Goal: Task Accomplishment & Management: Manage account settings

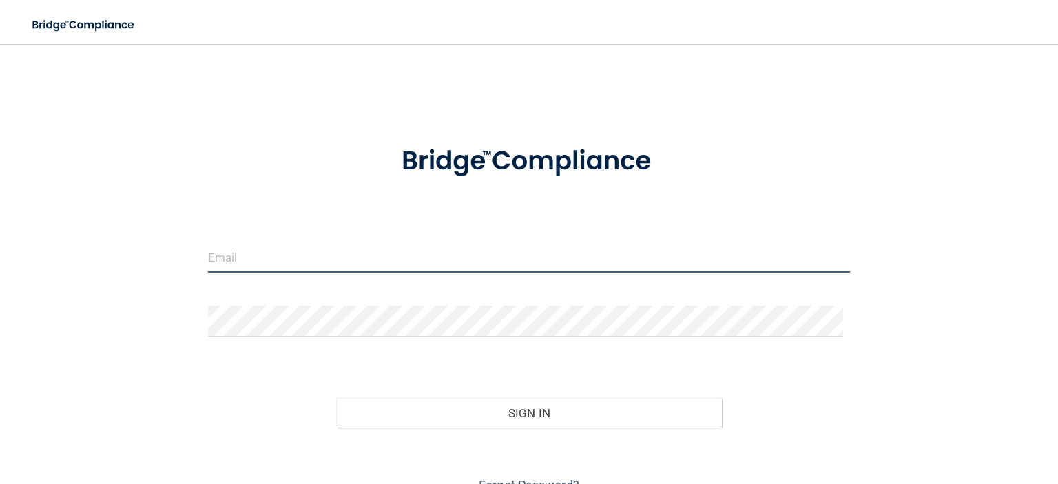
click at [286, 247] on input "email" at bounding box center [529, 257] width 642 height 31
click at [299, 254] on input "email" at bounding box center [529, 257] width 642 height 31
type input "[EMAIL_ADDRESS][DOMAIN_NAME]"
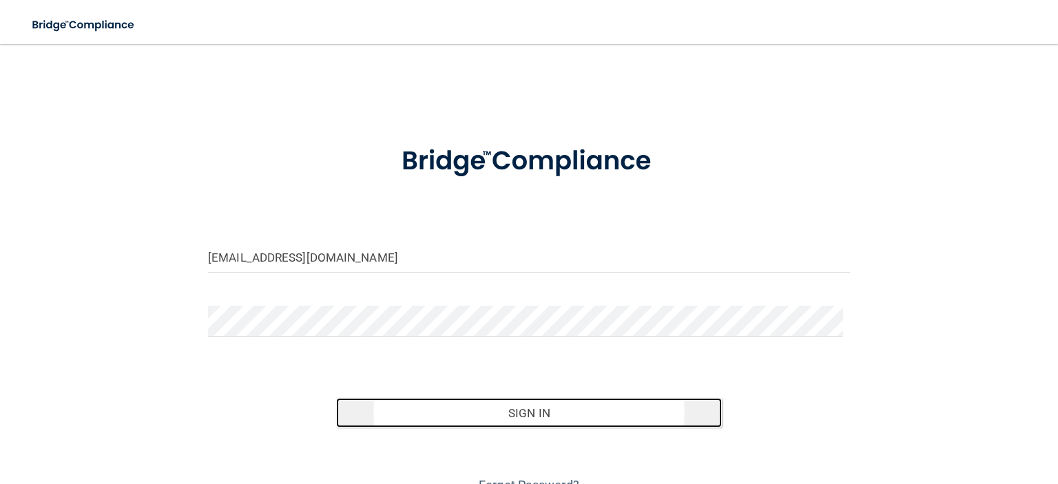
click at [493, 413] on button "Sign In" at bounding box center [528, 413] width 385 height 30
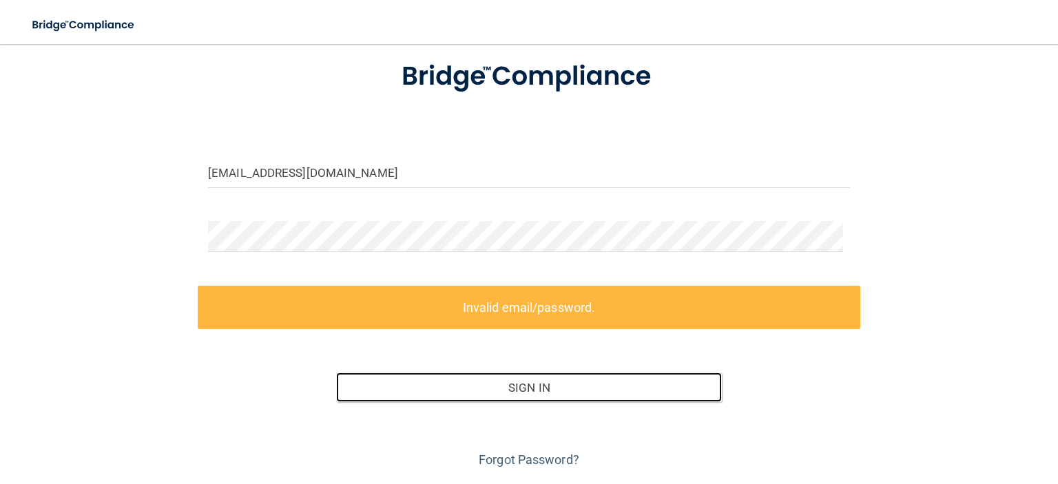
scroll to position [125, 0]
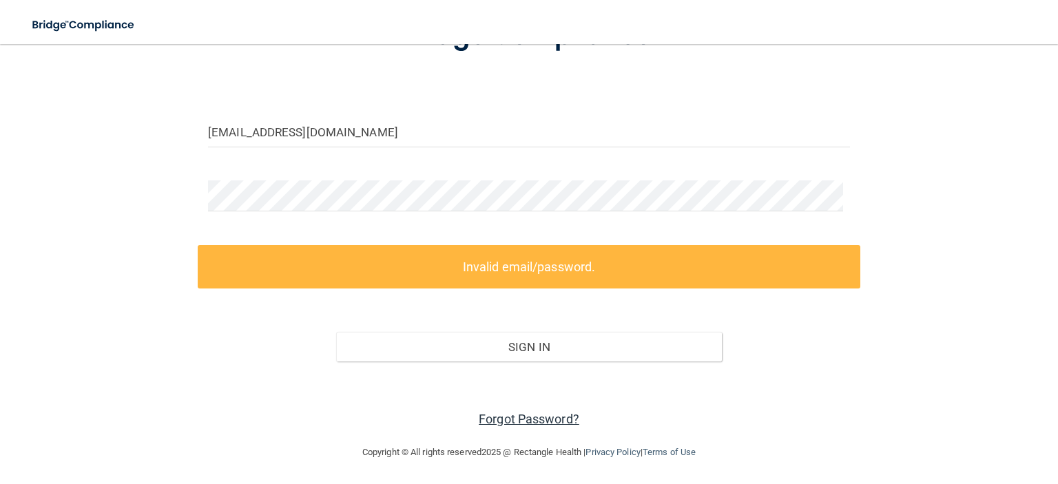
click at [545, 416] on link "Forgot Password?" at bounding box center [529, 419] width 101 height 14
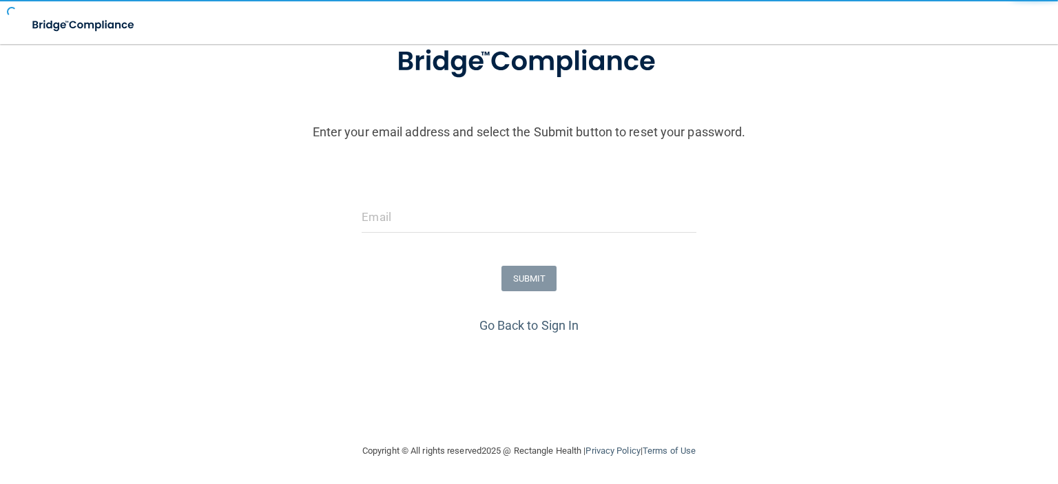
scroll to position [101, 0]
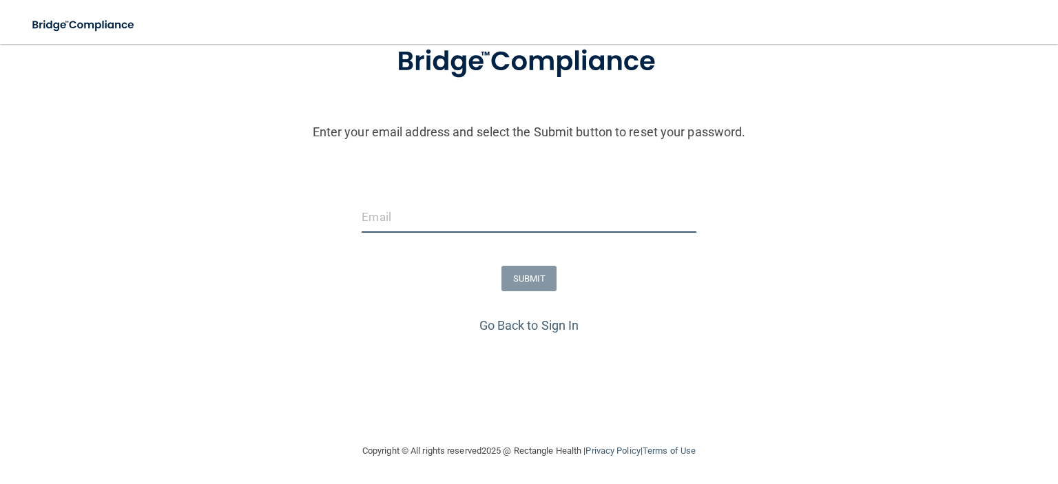
click at [469, 223] on input "email" at bounding box center [529, 217] width 334 height 31
click at [783, 300] on form "Enter your email address and select the Submit button to reset your password. S…" at bounding box center [529, 170] width 1044 height 288
click at [373, 223] on input "email" at bounding box center [529, 217] width 334 height 31
type input "bracify3dortho@gmail.com"
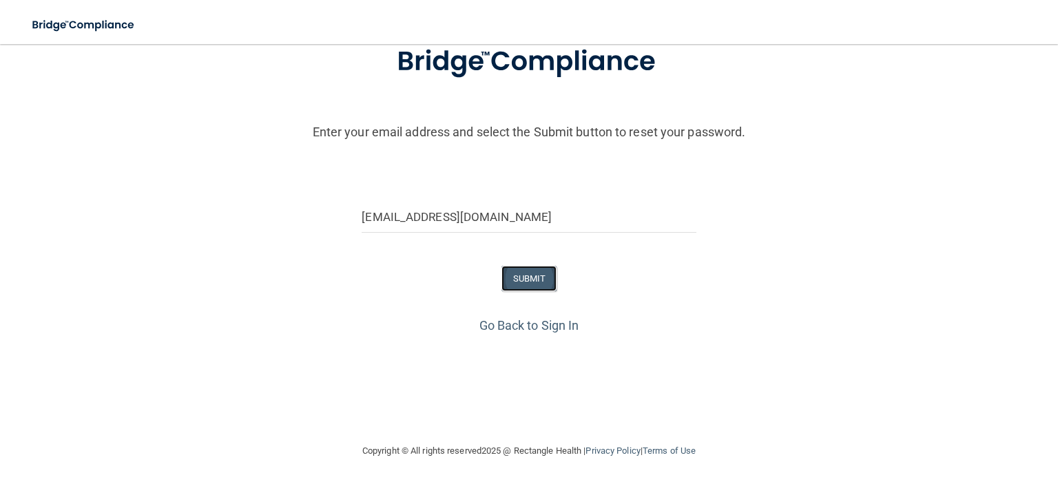
click at [528, 278] on button "SUBMIT" at bounding box center [530, 278] width 56 height 25
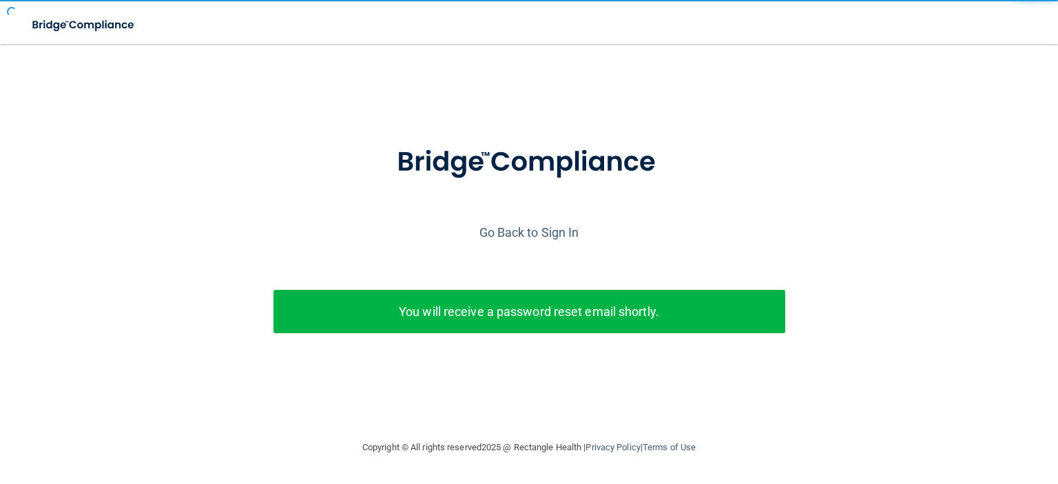
scroll to position [0, 0]
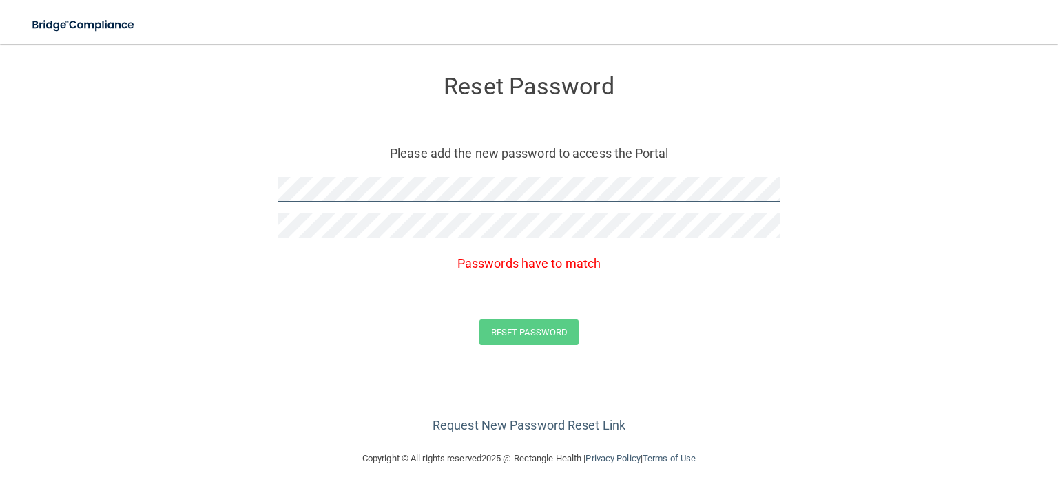
click at [125, 173] on form "Reset Password Please add the new password to access the Portal Passwords have …" at bounding box center [529, 213] width 1003 height 311
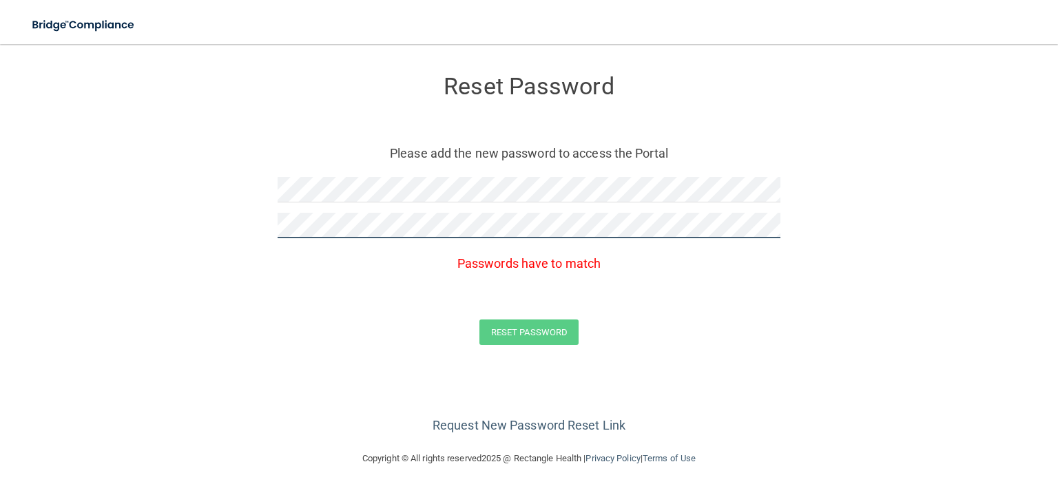
click at [207, 225] on form "Reset Password Please add the new password to access the Portal Passwords have …" at bounding box center [529, 213] width 1003 height 311
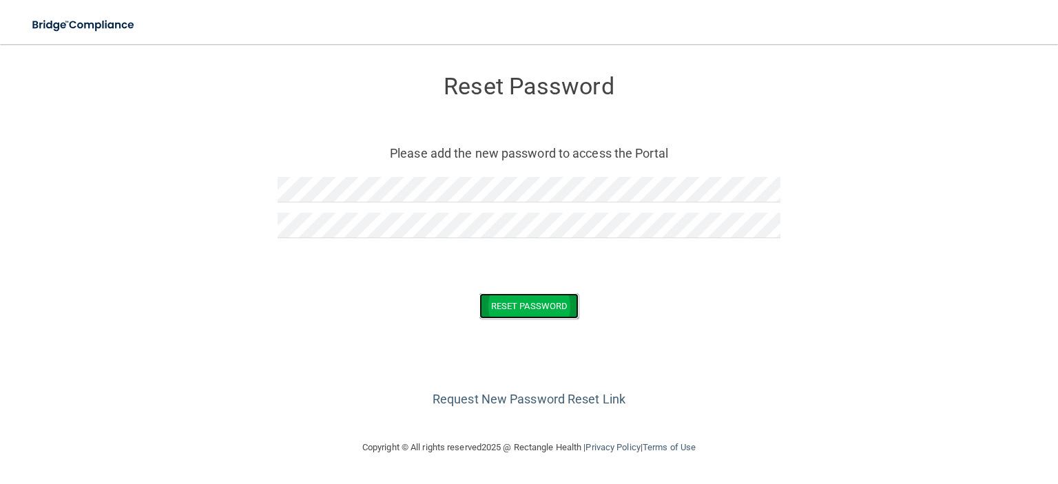
click at [549, 304] on button "Reset Password" at bounding box center [529, 305] width 99 height 25
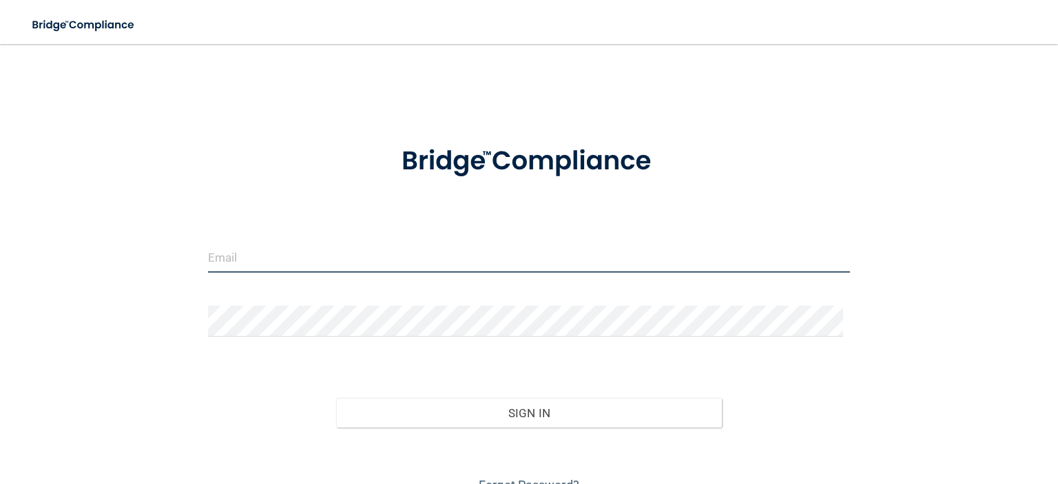
click at [298, 265] on input "email" at bounding box center [529, 257] width 642 height 31
type input "[EMAIL_ADDRESS][DOMAIN_NAME]"
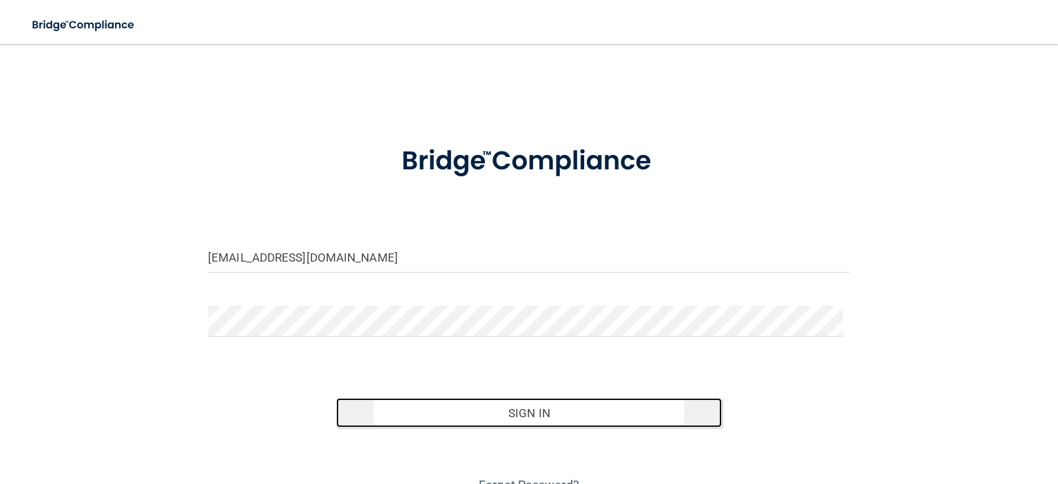
click at [557, 415] on button "Sign In" at bounding box center [528, 413] width 385 height 30
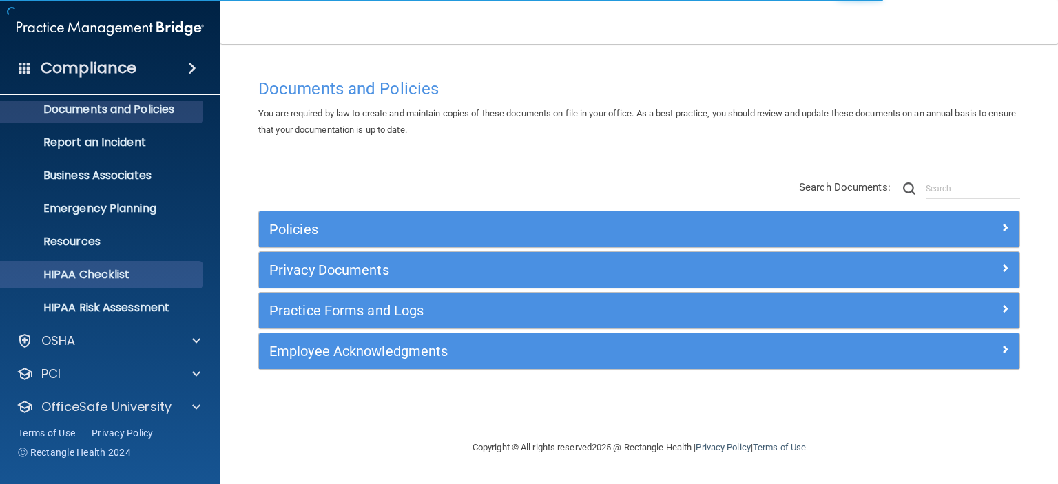
scroll to position [87, 0]
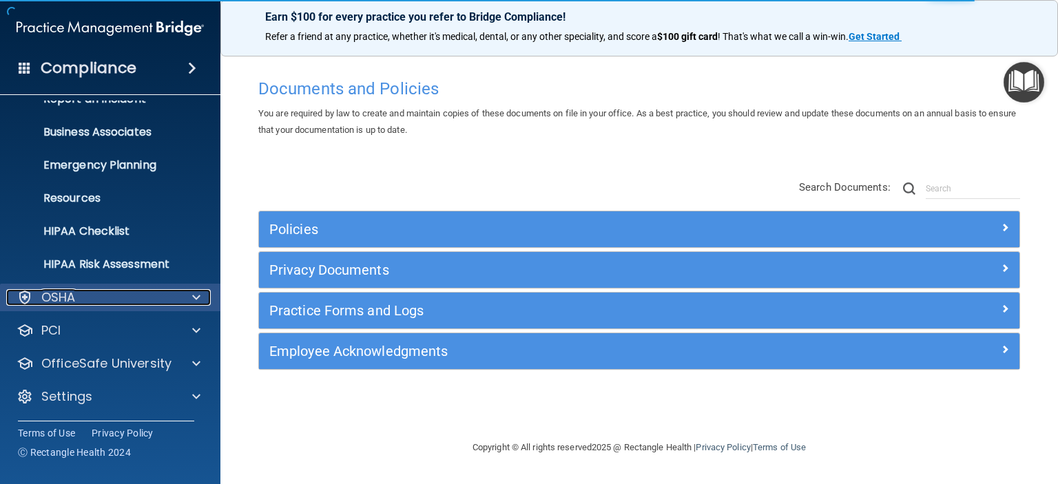
click at [172, 294] on div "OSHA" at bounding box center [91, 297] width 171 height 17
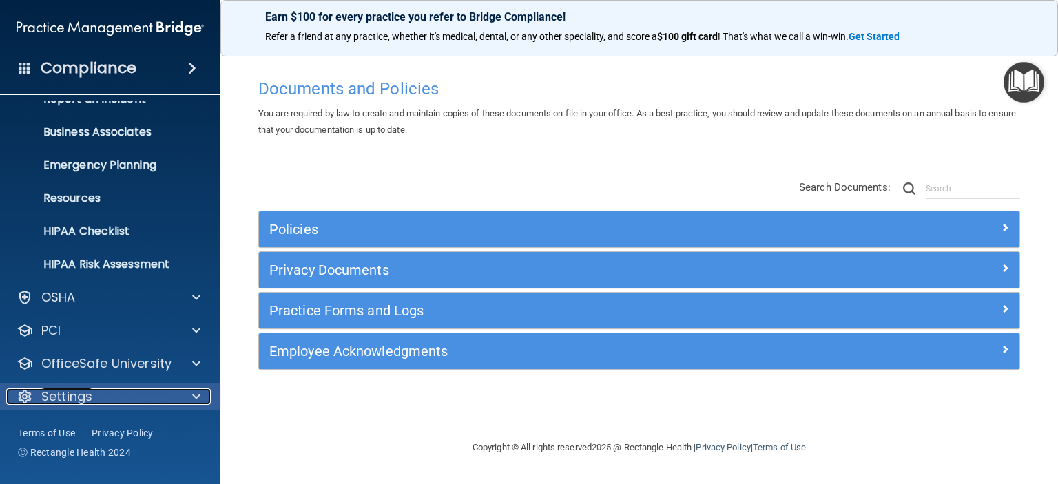
click at [196, 399] on span at bounding box center [196, 397] width 8 height 17
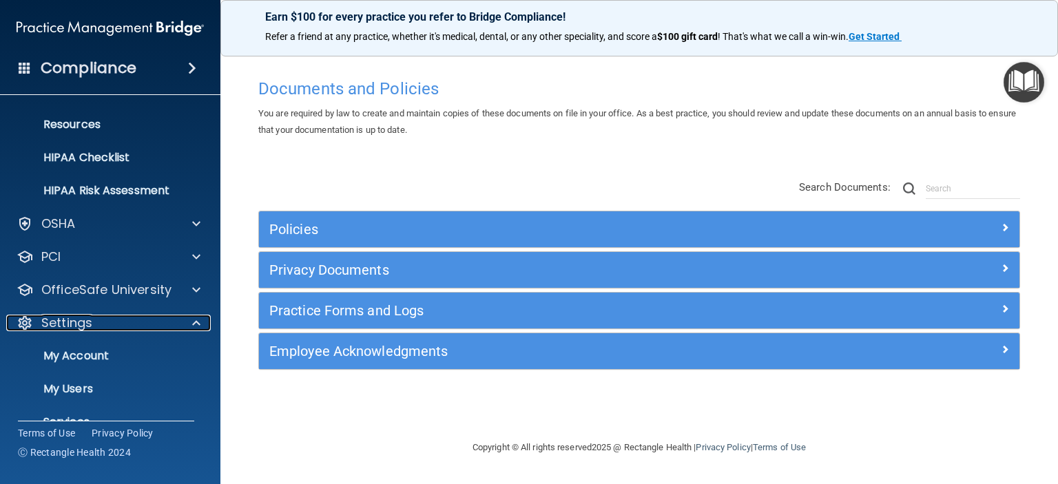
scroll to position [219, 0]
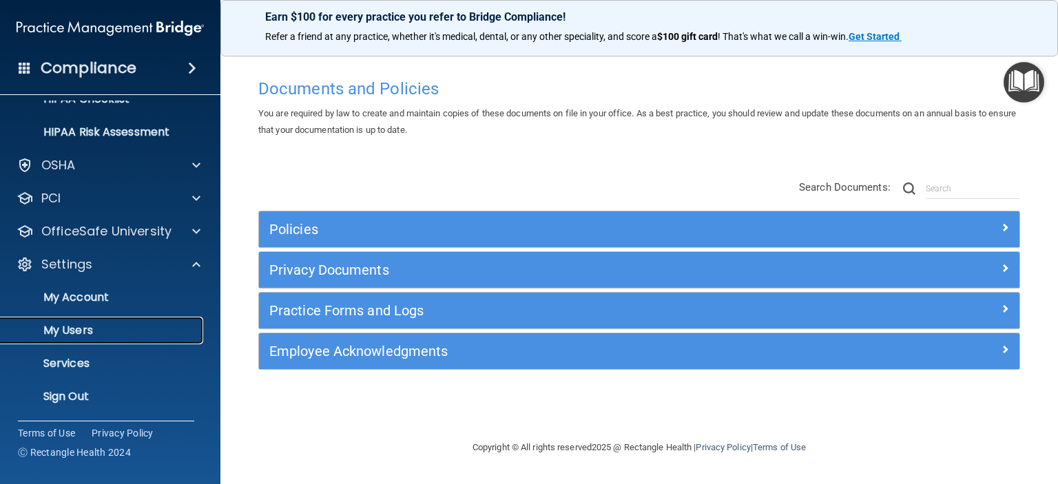
click at [87, 327] on p "My Users" at bounding box center [103, 331] width 188 height 14
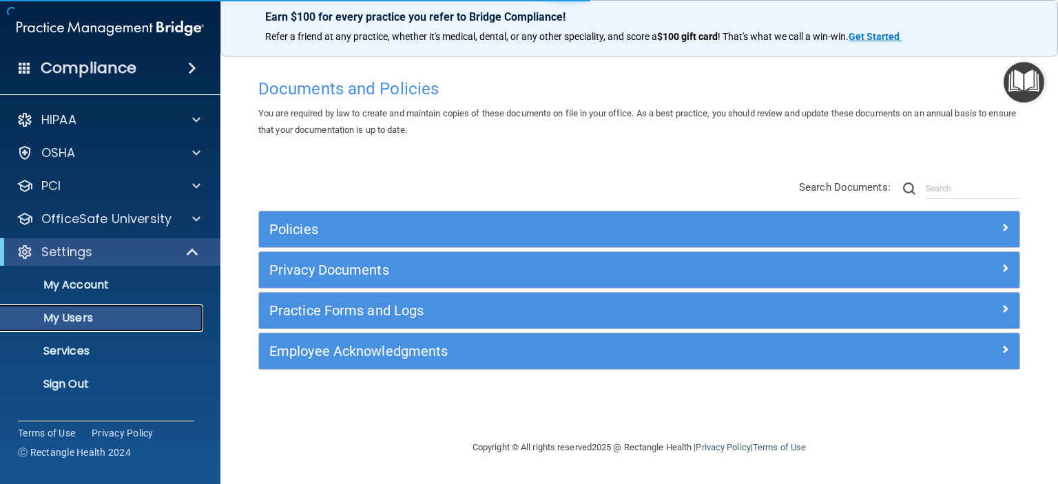
select select "20"
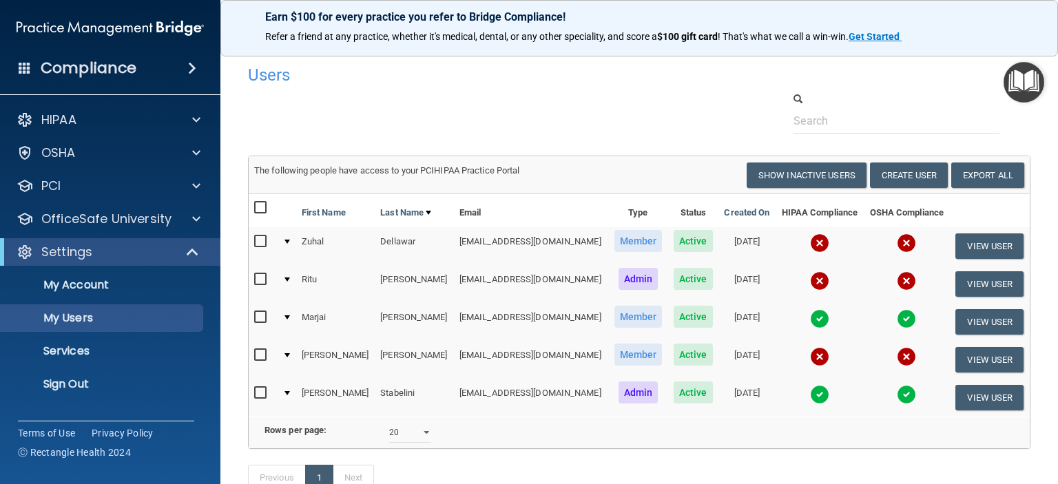
click at [260, 241] on input "checkbox" at bounding box center [262, 241] width 16 height 11
checkbox input "true"
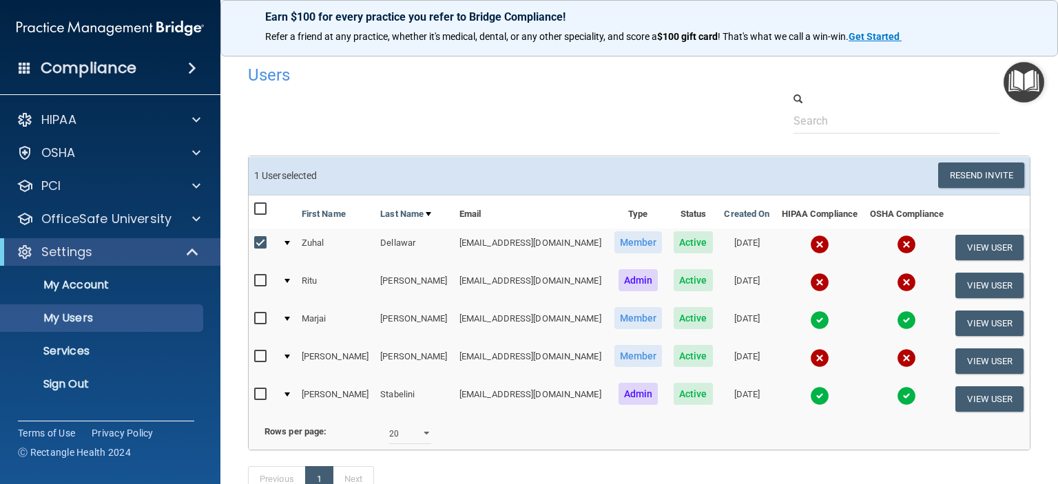
click at [256, 278] on input "checkbox" at bounding box center [262, 281] width 16 height 11
checkbox input "true"
click at [262, 351] on input "checkbox" at bounding box center [262, 356] width 16 height 11
checkbox input "true"
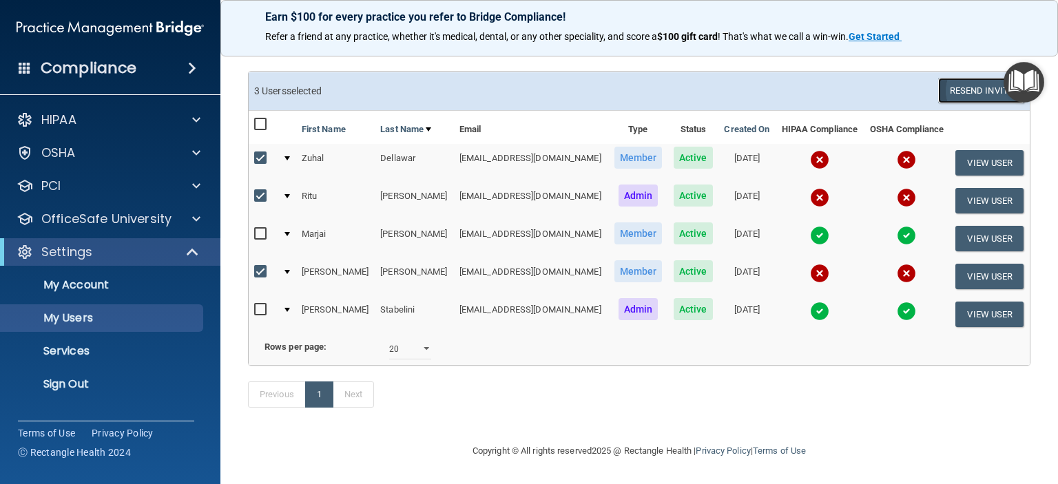
click at [950, 78] on button "Resend Invite" at bounding box center [981, 90] width 86 height 25
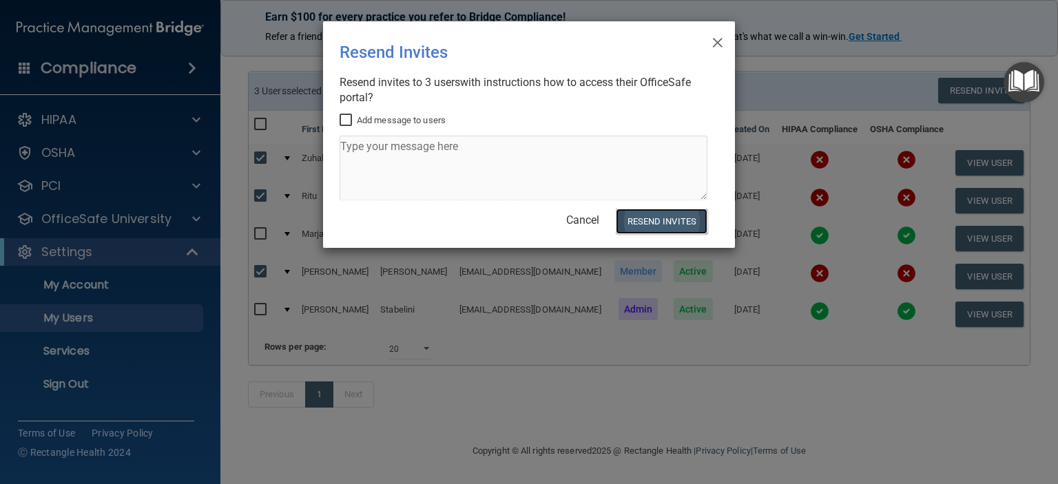
click at [670, 220] on button "Resend Invites" at bounding box center [662, 221] width 92 height 25
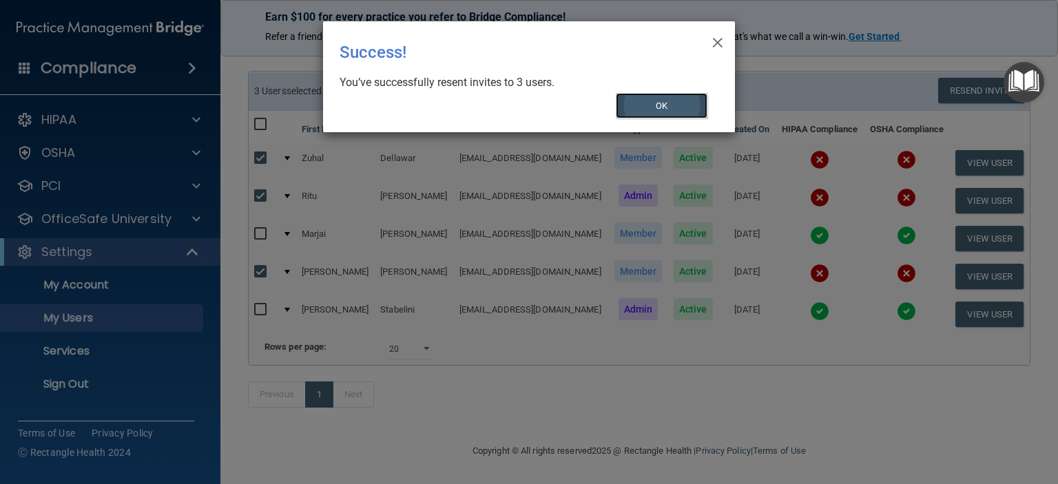
click at [645, 102] on button "OK" at bounding box center [662, 105] width 92 height 25
